Goal: Book appointment/travel/reservation

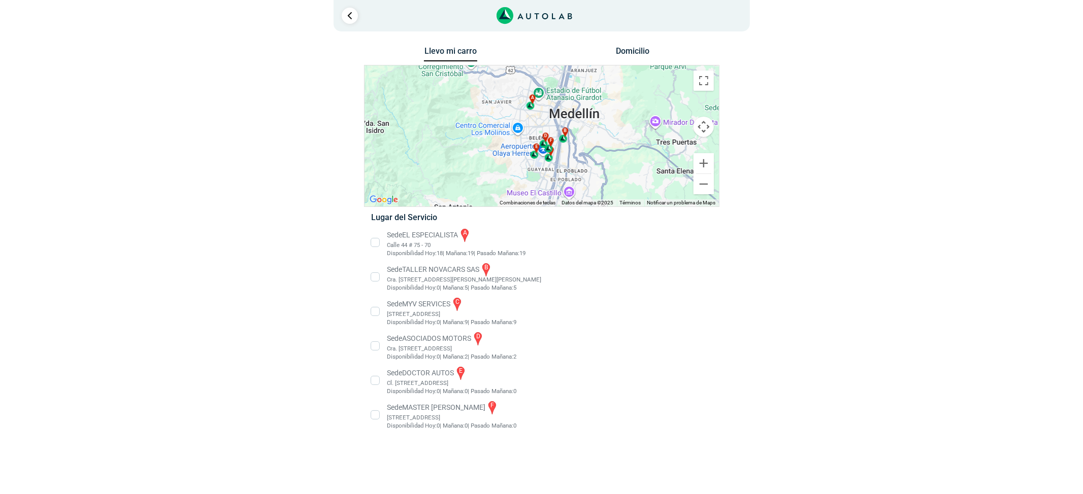
click at [452, 406] on li "Sede MASTER MOTRIZ f Cl 20 #52 35, Guayabal, Medellín, Guayabal, Medellín, Anti…" at bounding box center [542, 415] width 356 height 30
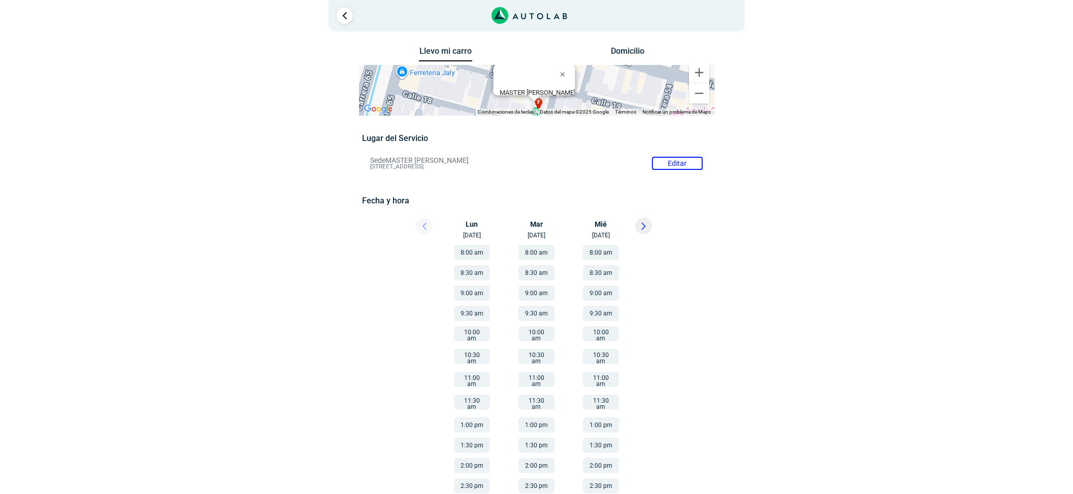
click at [643, 230] on button at bounding box center [643, 226] width 17 height 17
click at [426, 225] on button at bounding box center [424, 226] width 17 height 17
click at [426, 225] on div at bounding box center [415, 229] width 61 height 22
click at [647, 214] on div "Fecha y hora Editar Lun 22 sep" at bounding box center [536, 359] width 349 height 326
click at [643, 235] on div at bounding box center [658, 229] width 61 height 22
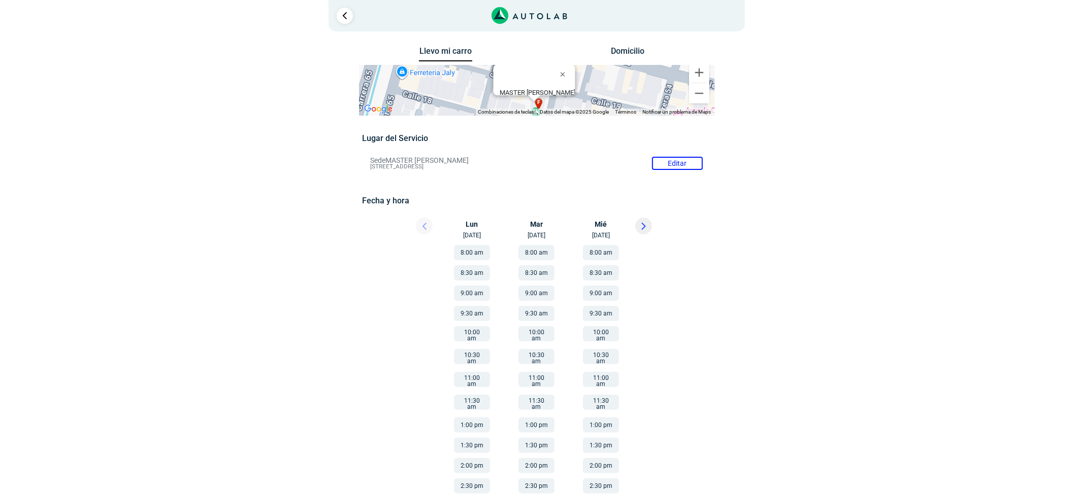
click at [640, 220] on button at bounding box center [643, 226] width 17 height 17
click at [641, 226] on icon at bounding box center [643, 226] width 5 height 7
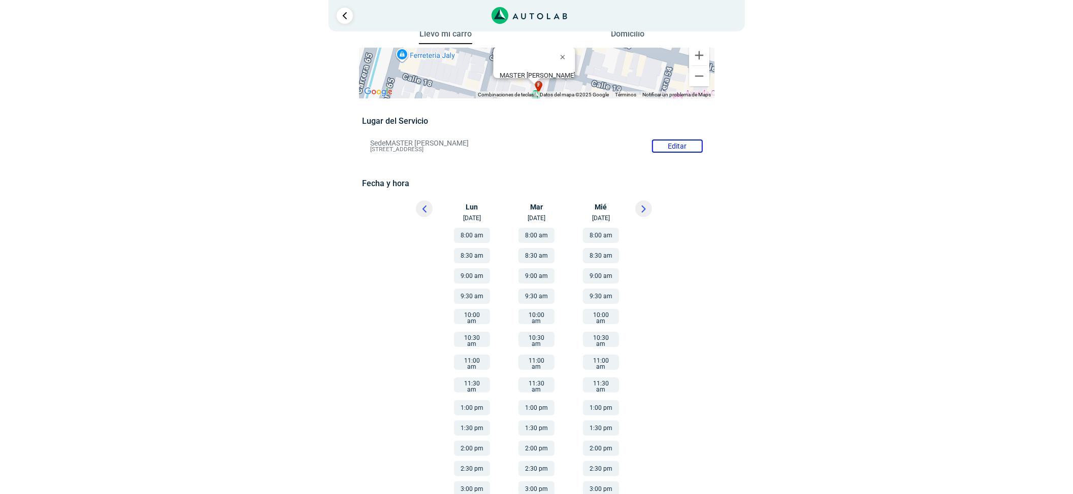
scroll to position [23, 0]
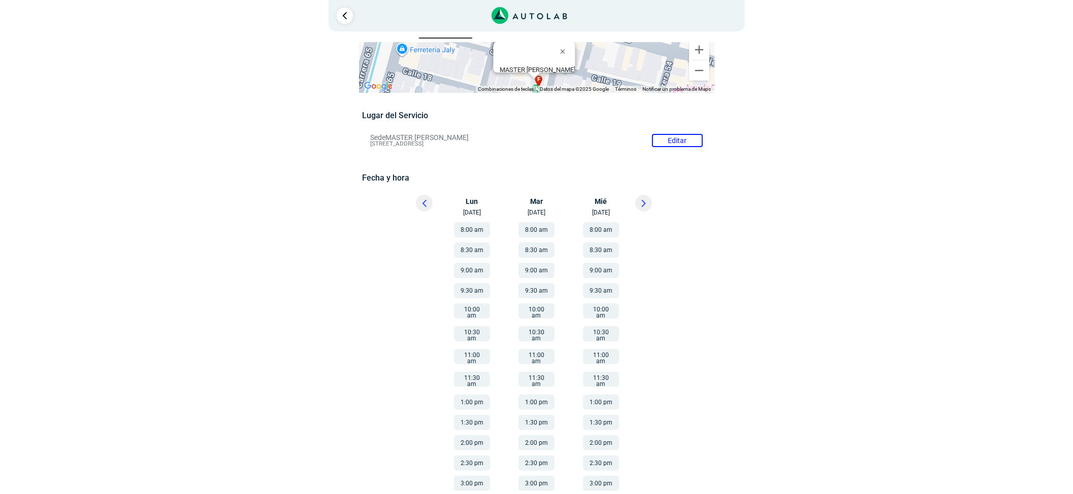
click at [466, 395] on button "1:00 pm" at bounding box center [472, 402] width 36 height 15
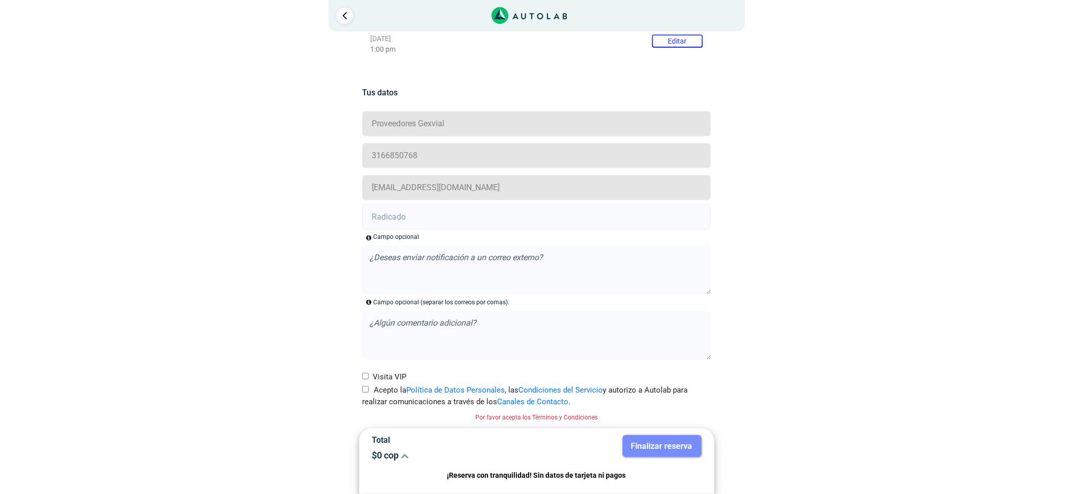
click at [366, 388] on input "Acepto la Política de Datos Personales , las Condiciones del Servicio y autoriz…" at bounding box center [365, 389] width 7 height 7
checkbox input "true"
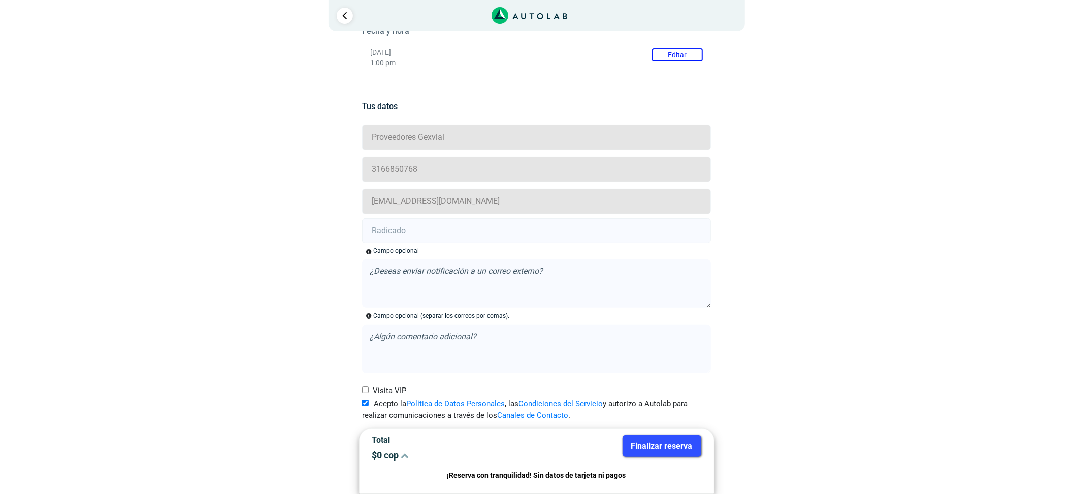
click at [366, 378] on div "Visita VIP" at bounding box center [536, 388] width 364 height 22
click at [365, 391] on input "Visita VIP" at bounding box center [365, 390] width 7 height 7
checkbox input "true"
click at [411, 237] on input "text" at bounding box center [536, 230] width 349 height 25
paste input "20919663"
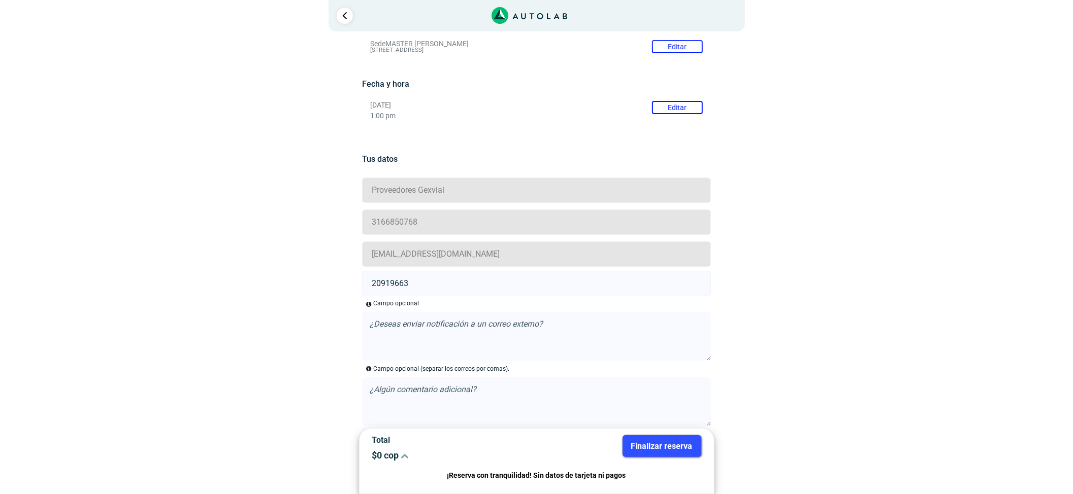
scroll to position [0, 0]
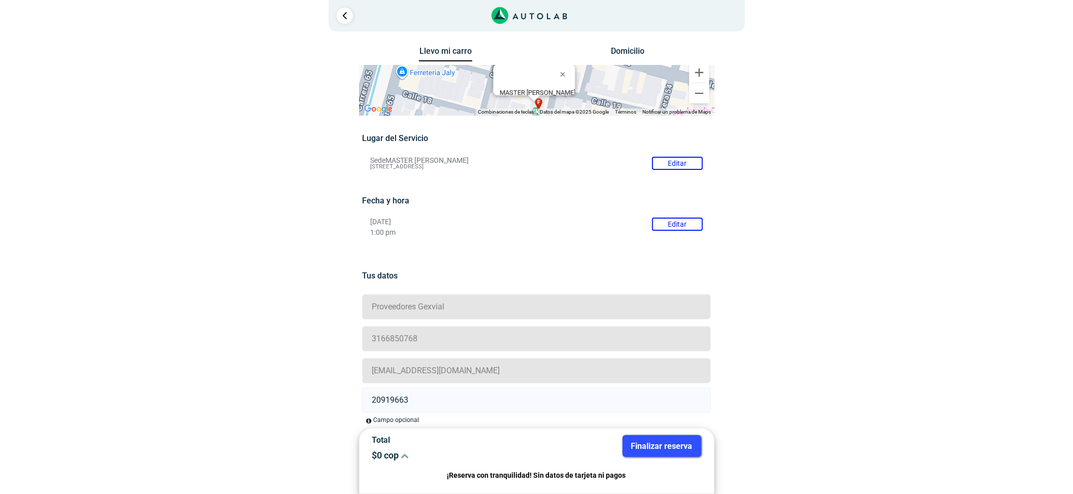
type input "20919663"
click at [644, 443] on button "Finalizar reserva" at bounding box center [661, 447] width 79 height 22
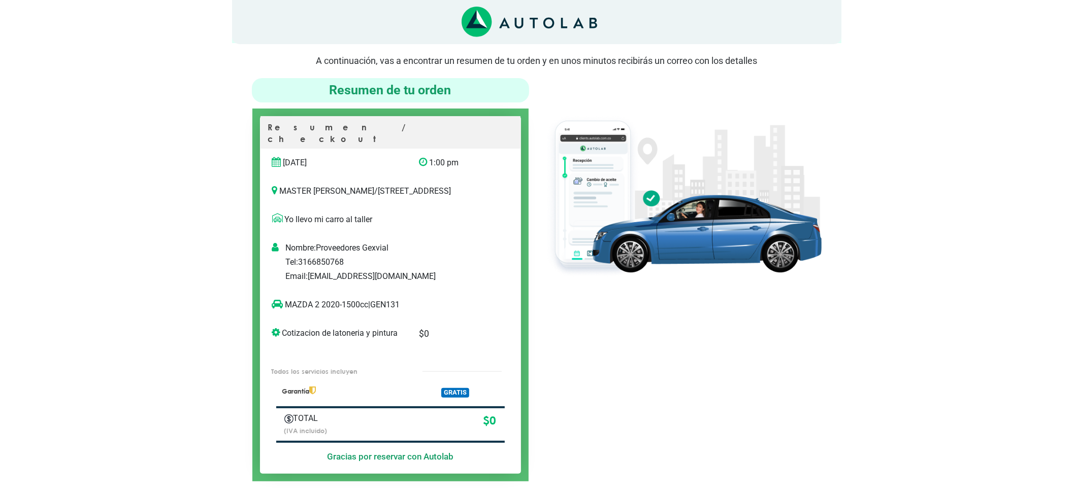
scroll to position [68, 0]
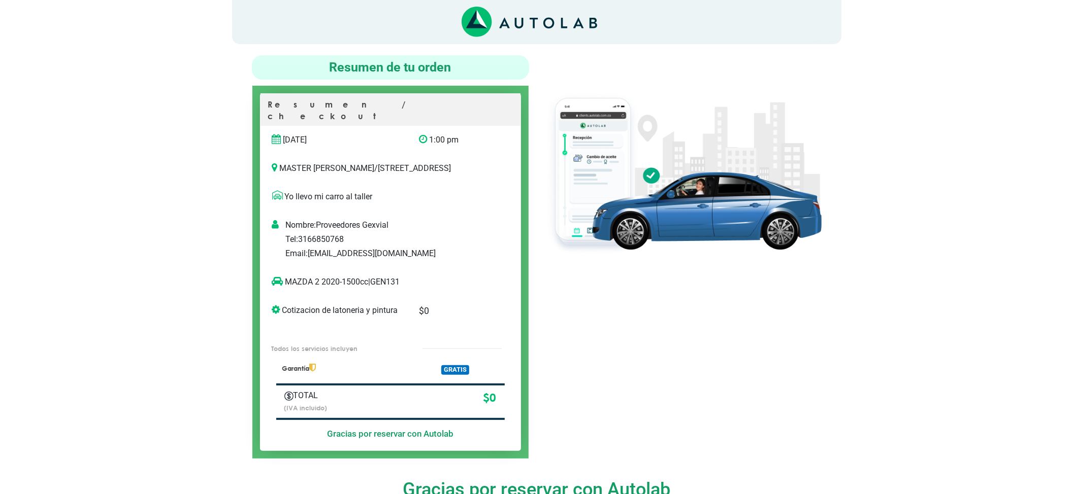
click at [391, 280] on p "MAZDA 2 2020-1500cc | GEN131" at bounding box center [380, 282] width 216 height 12
drag, startPoint x: 391, startPoint y: 280, endPoint x: 245, endPoint y: 342, distance: 158.8
click at [390, 280] on p "MAZDA 2 2020-1500cc | GEN131" at bounding box center [380, 282] width 216 height 12
copy p "GEN131"
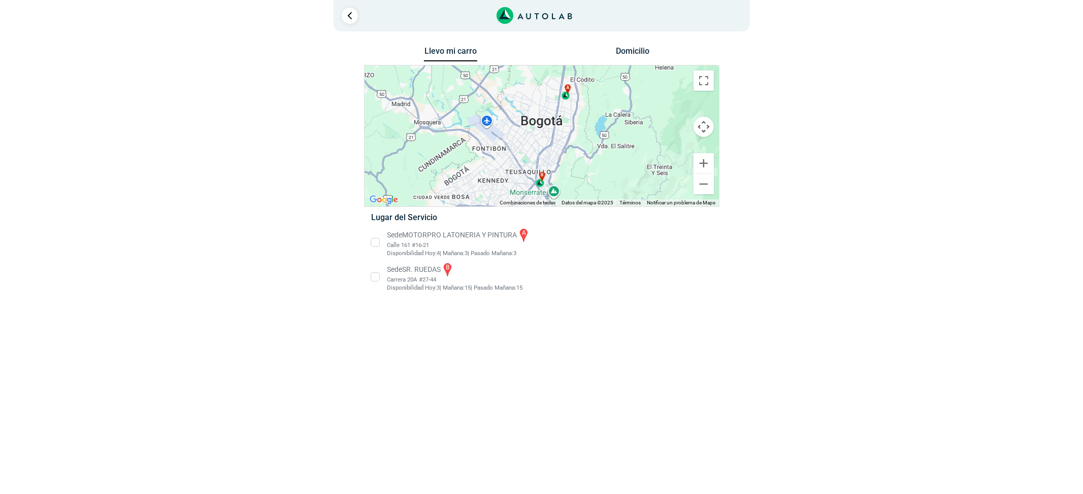
click at [419, 277] on li "Sede SR. RUEDAS b Carrera 20A #27-44 Disponibilidad [DATE]: 3 | [DATE]: 15 15" at bounding box center [542, 277] width 356 height 30
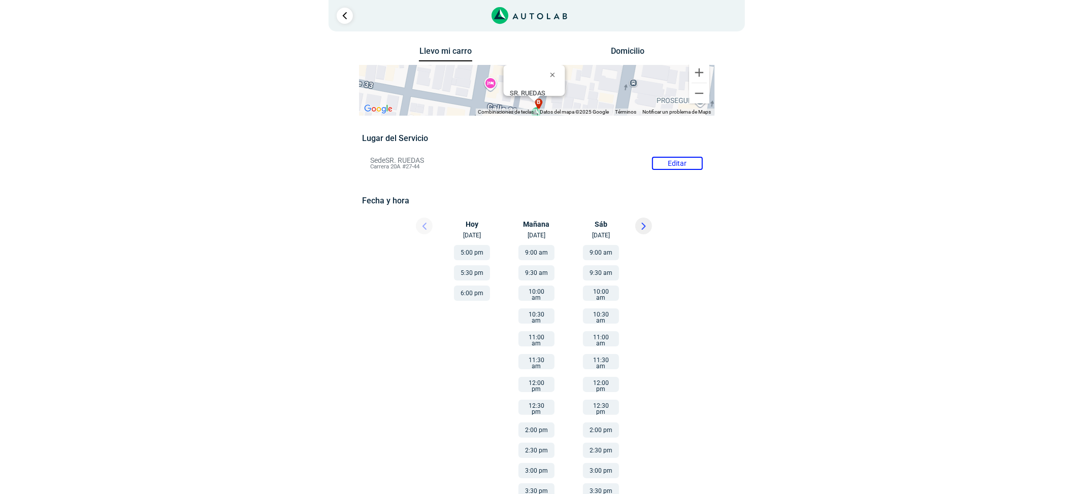
click at [640, 225] on button at bounding box center [643, 226] width 17 height 17
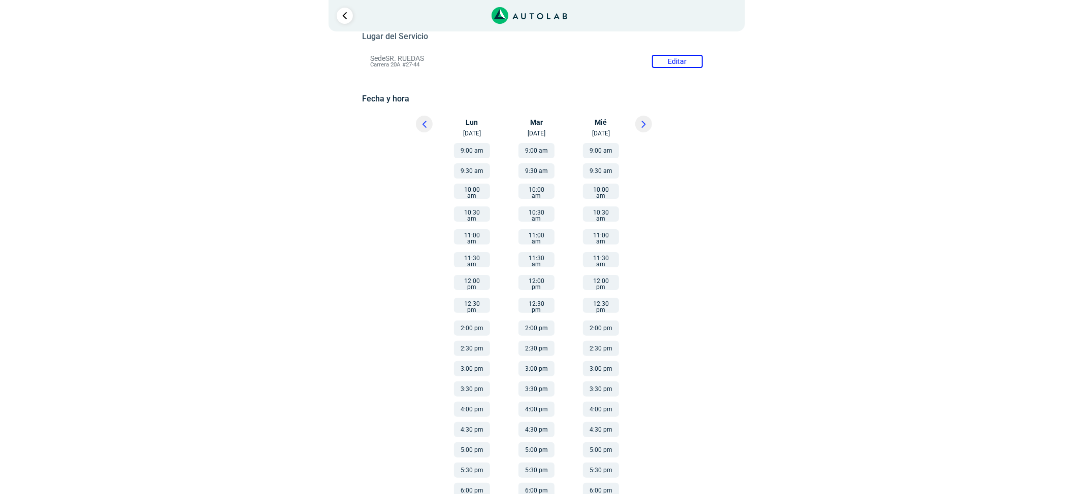
scroll to position [104, 0]
click at [545, 400] on button "4:00 pm" at bounding box center [536, 407] width 36 height 15
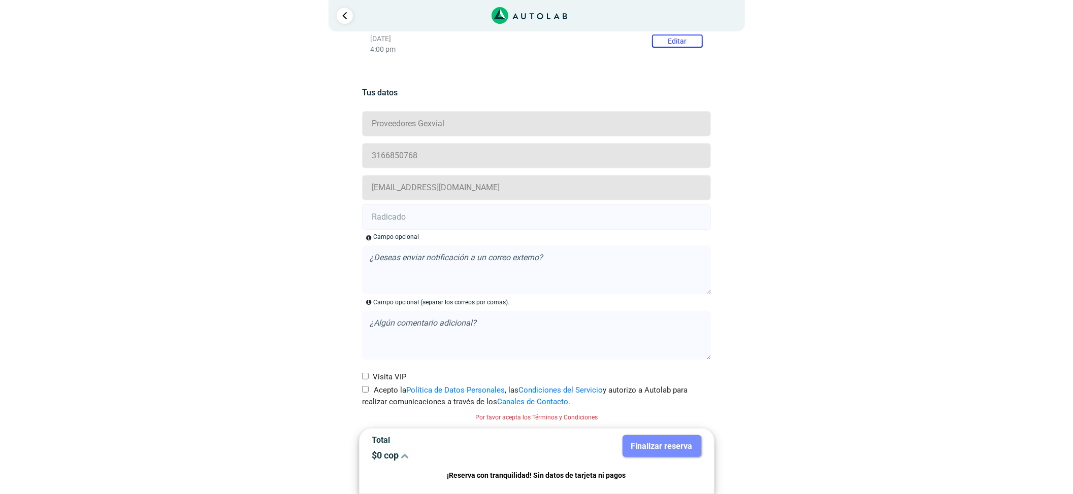
click at [366, 388] on input "Acepto la Política de Datos Personales , las Condiciones del Servicio y autoriz…" at bounding box center [365, 389] width 7 height 7
checkbox input "true"
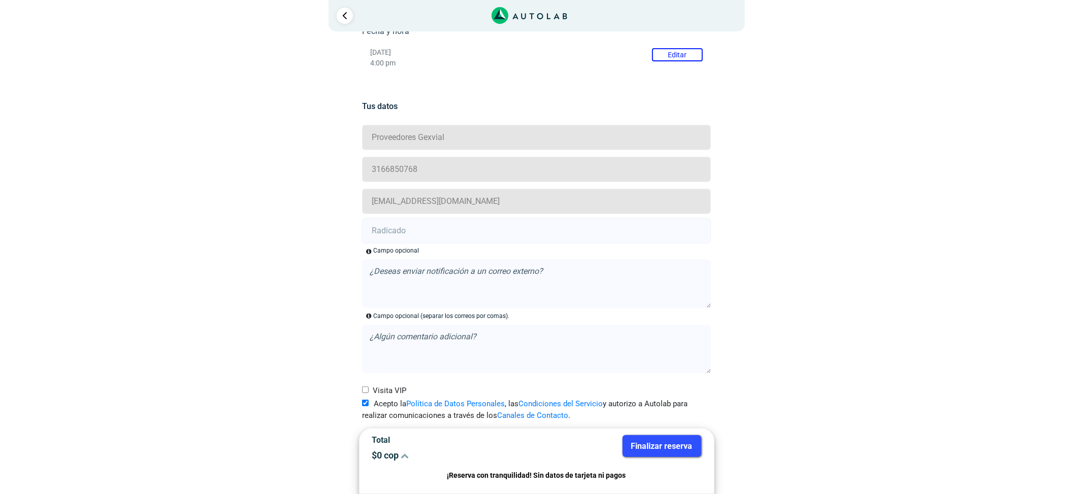
click at [409, 226] on input "text" at bounding box center [536, 230] width 349 height 25
paste input "20920131"
type input "20920131"
click at [658, 456] on button "Finalizar reserva" at bounding box center [661, 447] width 79 height 22
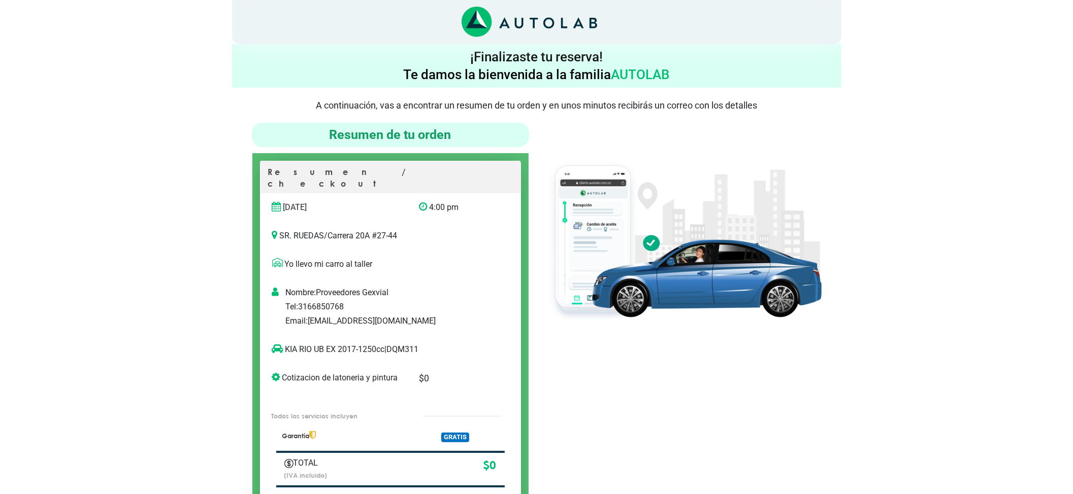
click at [397, 344] on p "KIA RIO UB EX 2017-1250cc | DQM311" at bounding box center [380, 350] width 216 height 12
copy p "DQM311"
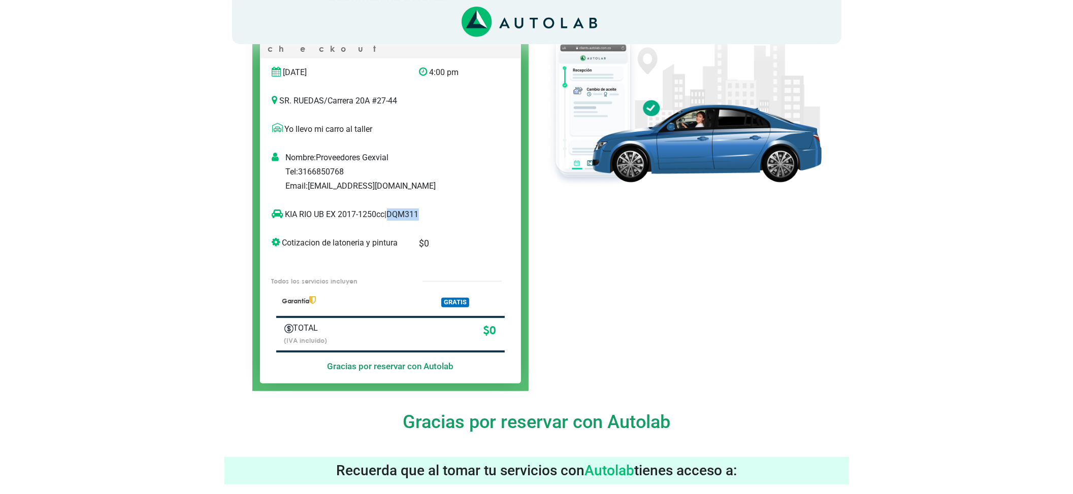
click at [399, 209] on p "KIA RIO UB EX 2017-1250cc | DQM311" at bounding box center [380, 215] width 216 height 12
copy p "DQM311"
copy p "KIA RIO UB EX"
drag, startPoint x: 286, startPoint y: 200, endPoint x: 336, endPoint y: 208, distance: 49.9
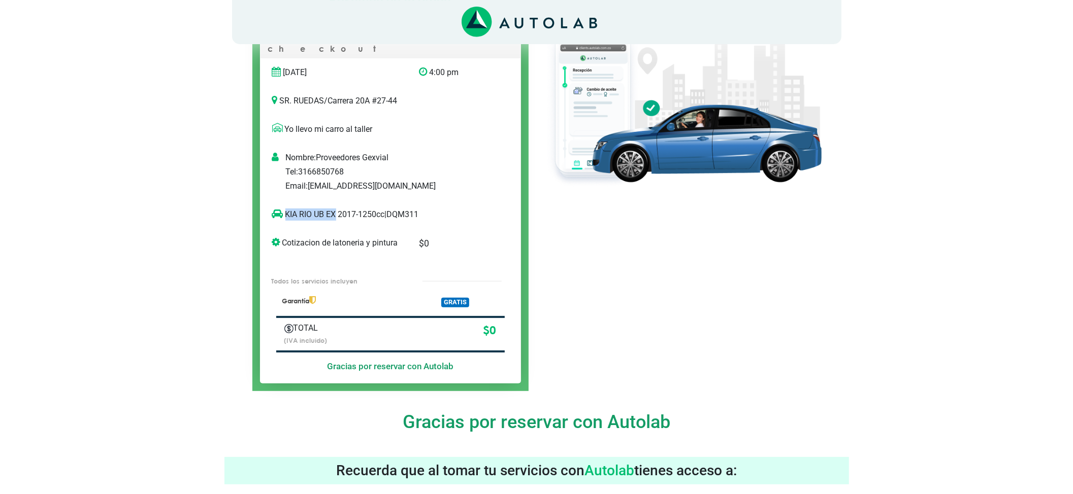
click at [336, 209] on p "KIA RIO UB EX 2017-1250cc | DQM311" at bounding box center [380, 215] width 216 height 12
click at [575, 273] on div at bounding box center [683, 190] width 292 height 404
